Goal: Navigation & Orientation: Find specific page/section

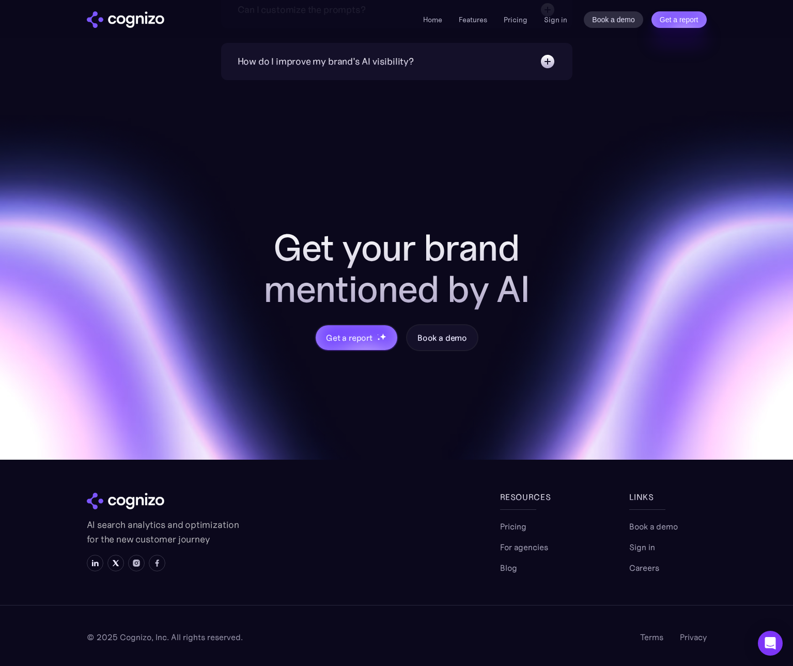
scroll to position [3887, 0]
click at [701, 638] on link "Privacy" at bounding box center [693, 636] width 27 height 12
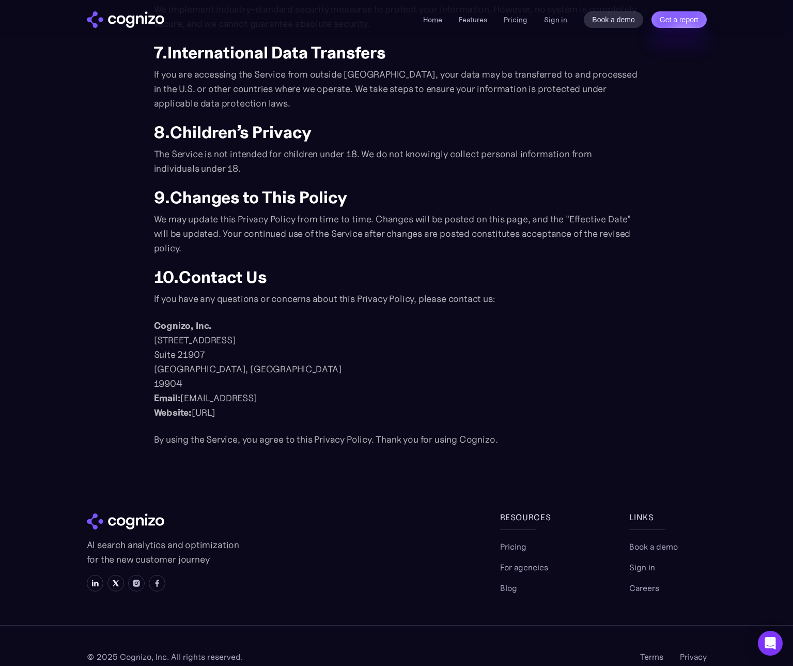
scroll to position [1138, 0]
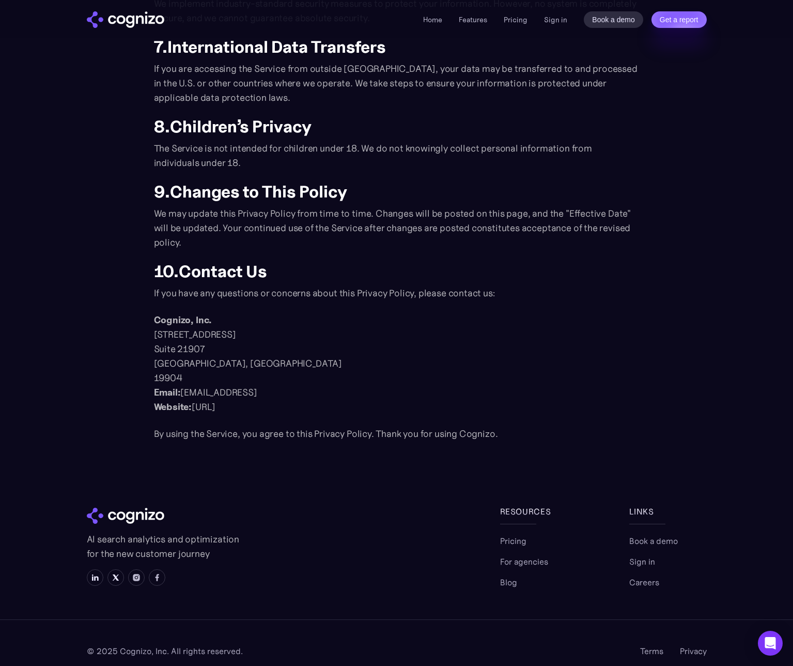
click at [607, 588] on section "AI search analytics and optimization for the new customer journey Resources Pri…" at bounding box center [396, 592] width 793 height 175
click at [648, 644] on link "Terms" at bounding box center [651, 650] width 23 height 12
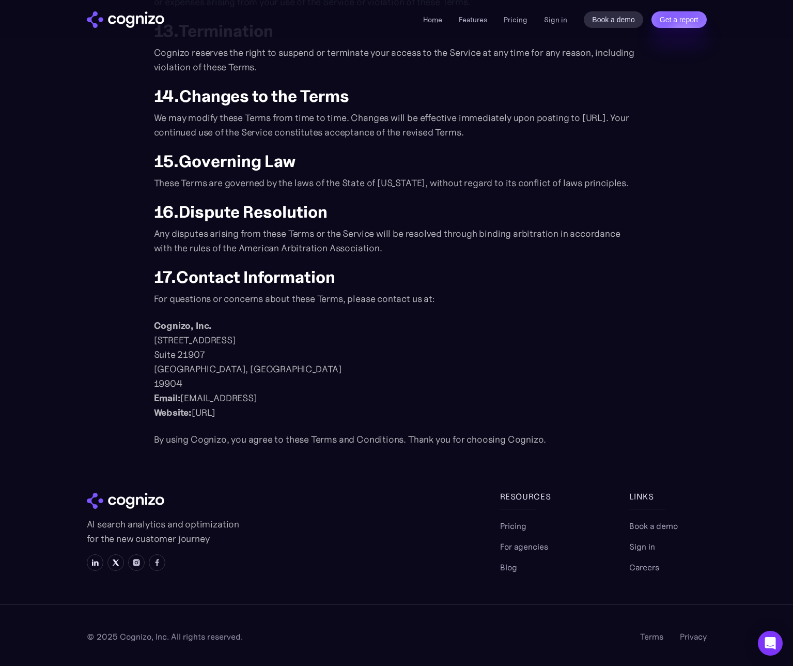
scroll to position [1077, 0]
click at [689, 633] on link "Privacy" at bounding box center [693, 636] width 27 height 12
